Goal: Transaction & Acquisition: Purchase product/service

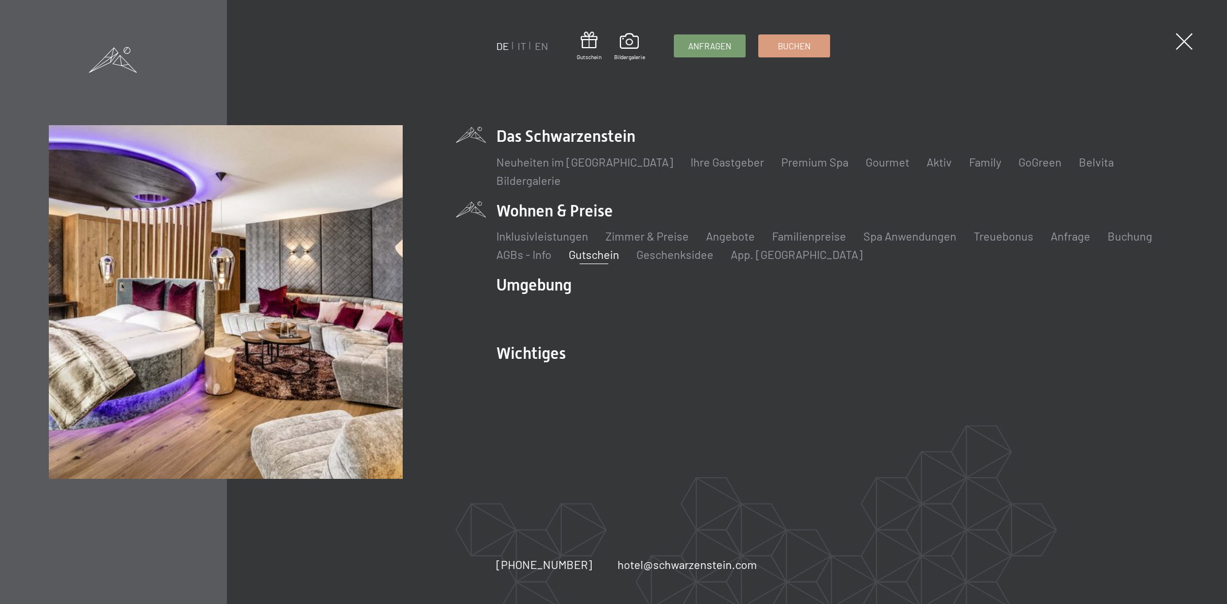
click at [607, 256] on link "Gutschein" at bounding box center [594, 255] width 51 height 14
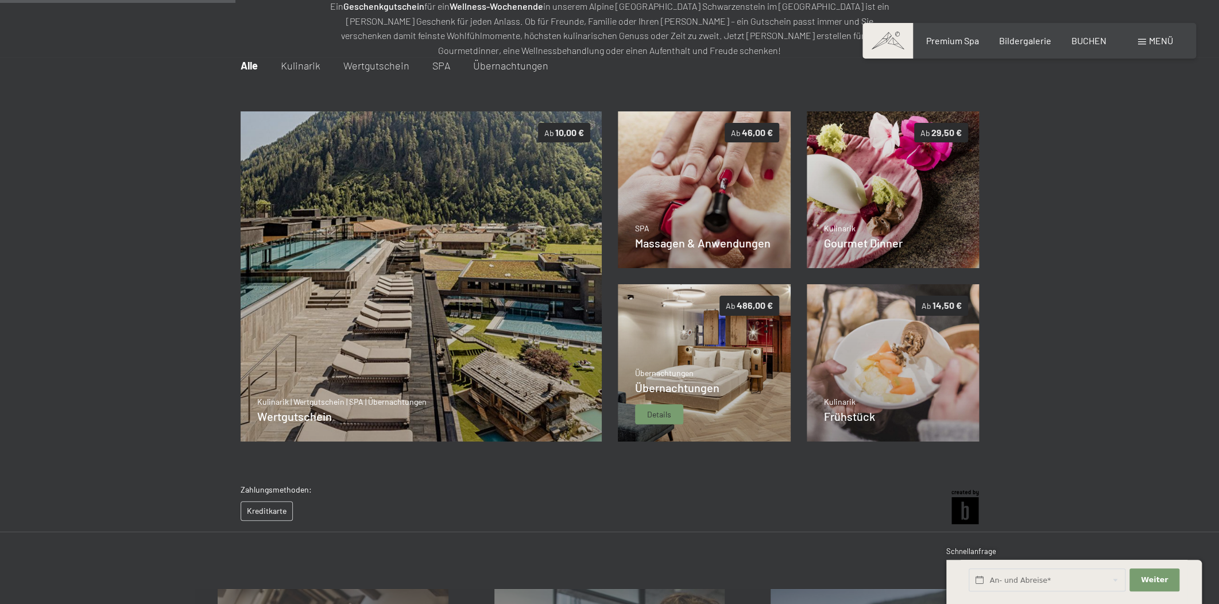
click at [739, 391] on img at bounding box center [704, 362] width 173 height 157
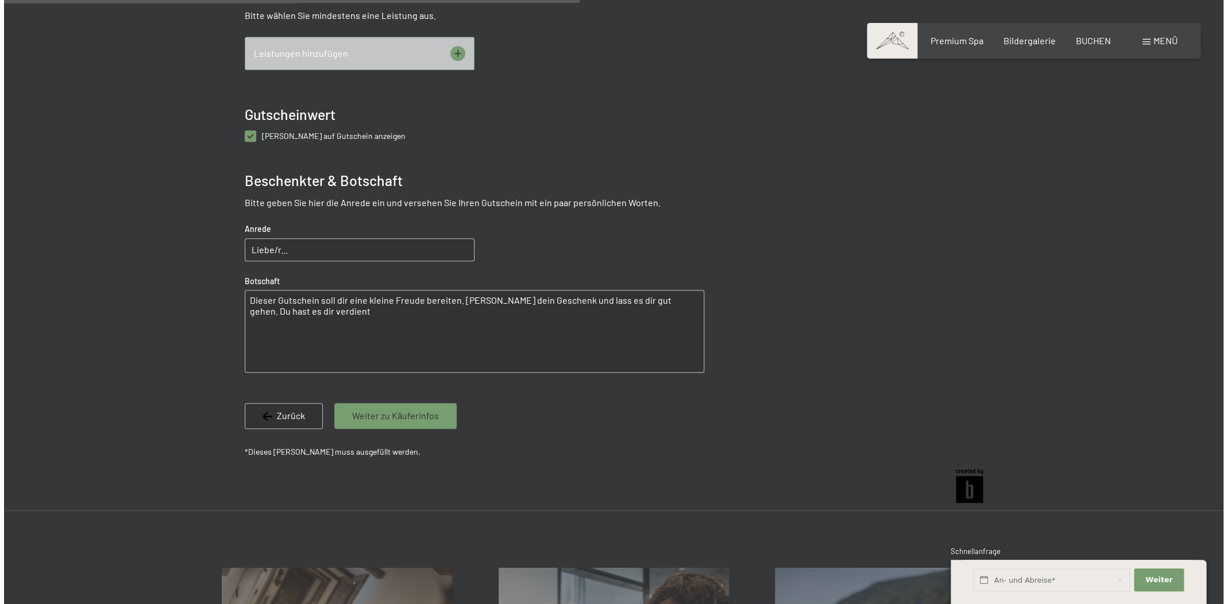
scroll to position [601, 0]
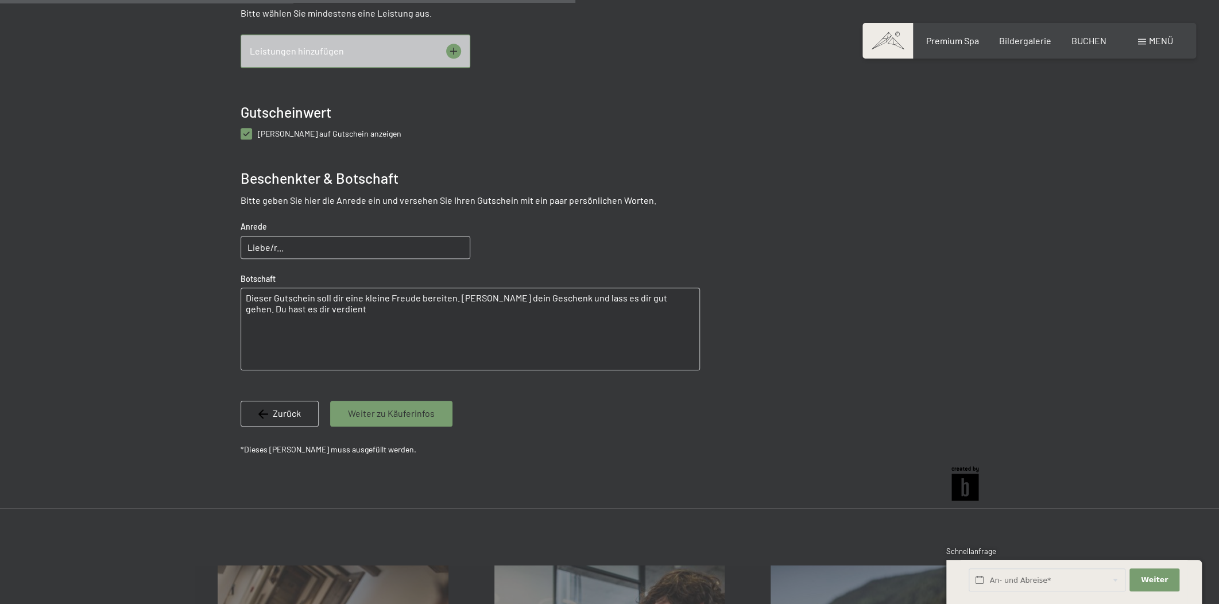
click at [454, 50] on icon at bounding box center [453, 50] width 7 height 7
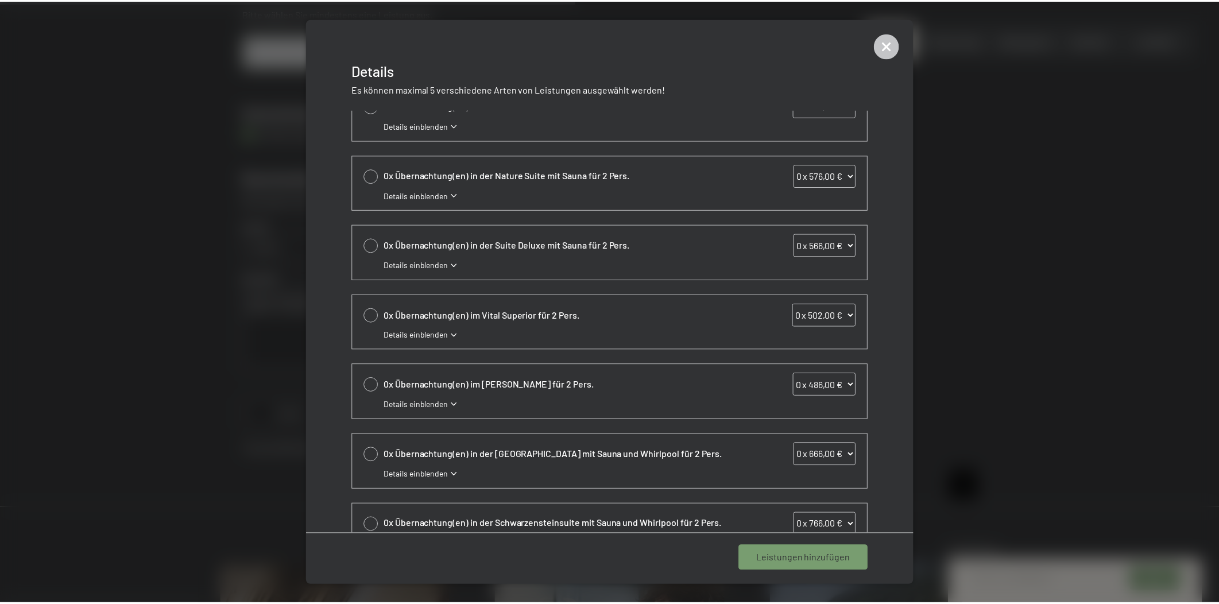
scroll to position [132, 0]
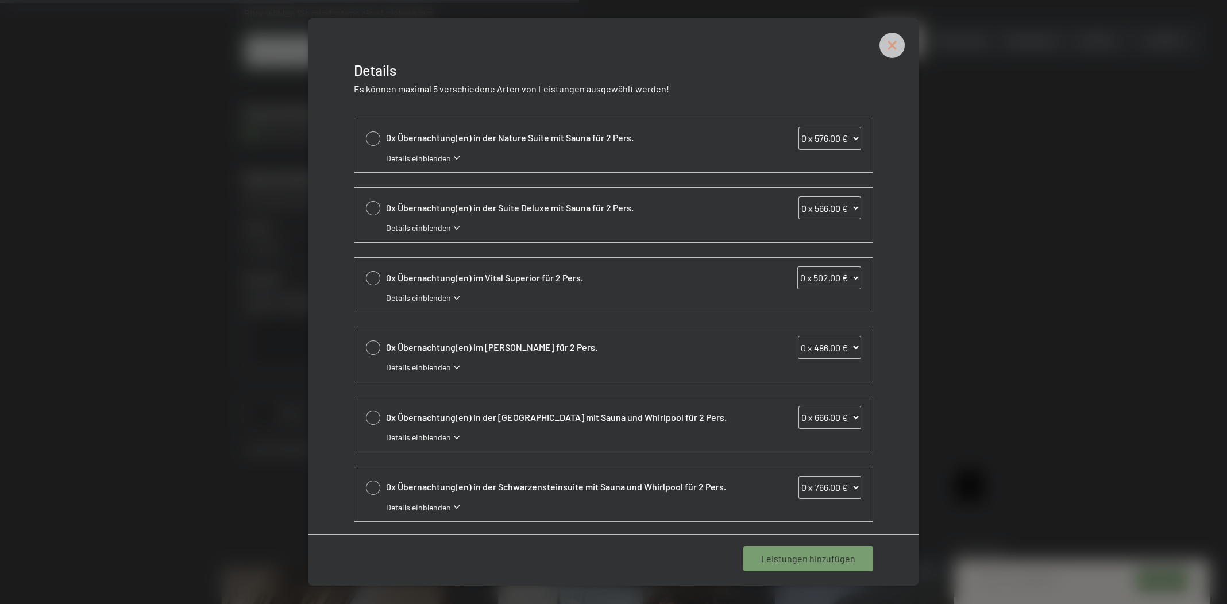
click at [899, 51] on icon at bounding box center [891, 45] width 25 height 25
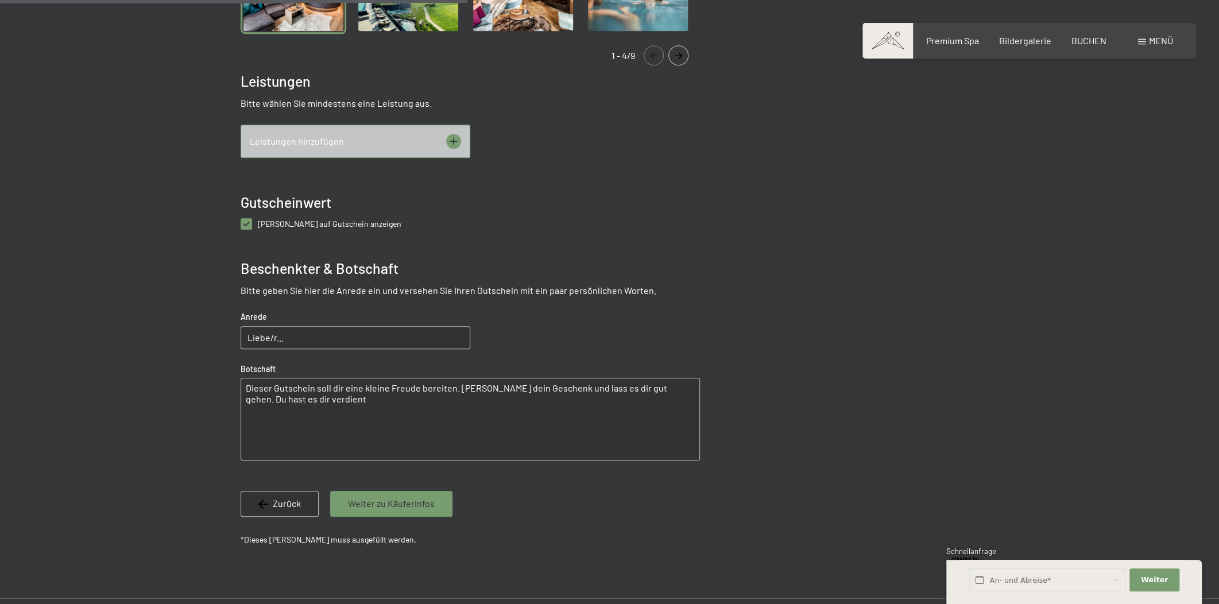
scroll to position [522, 0]
